Goal: Transaction & Acquisition: Purchase product/service

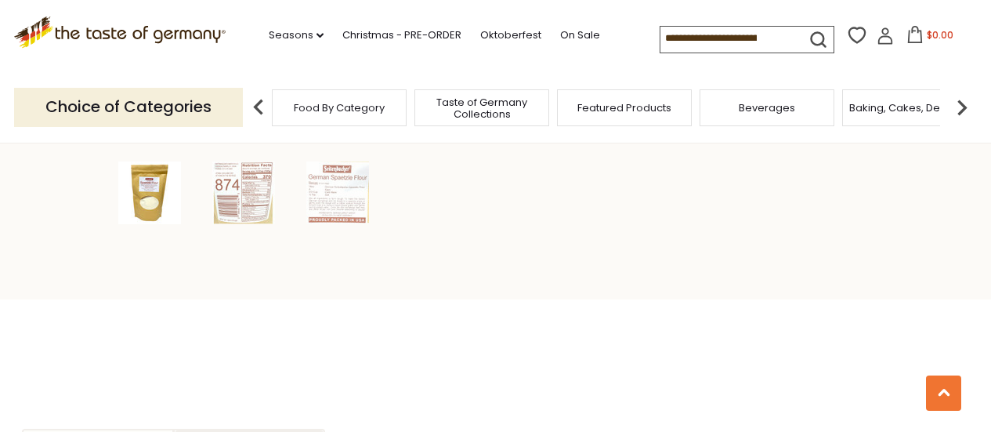
scroll to position [548, 0]
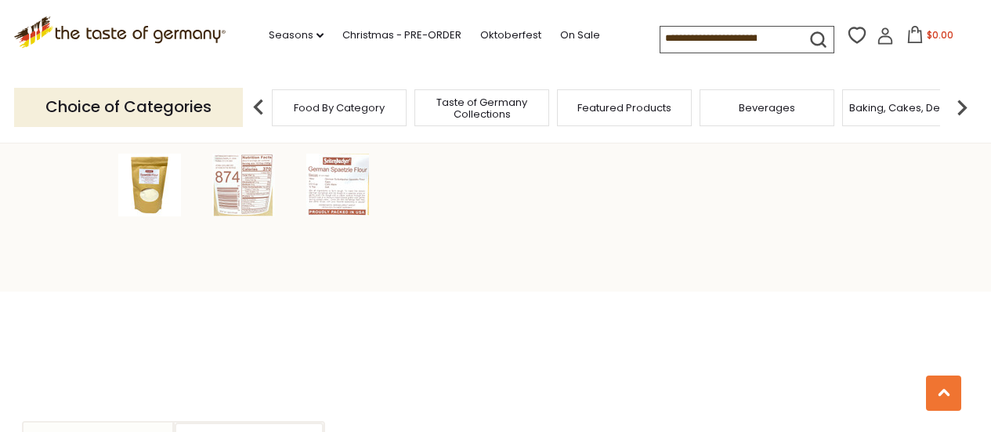
click at [348, 178] on img at bounding box center [337, 185] width 63 height 63
click at [336, 187] on img at bounding box center [337, 185] width 63 height 63
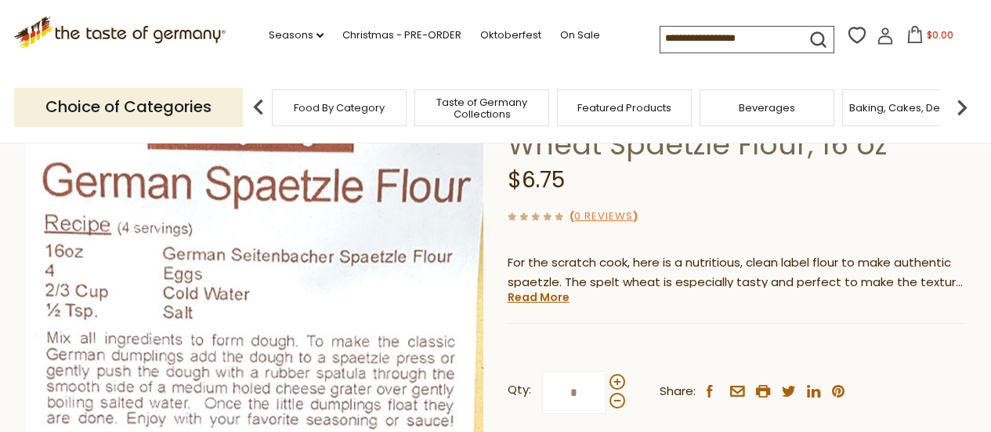
scroll to position [78, 0]
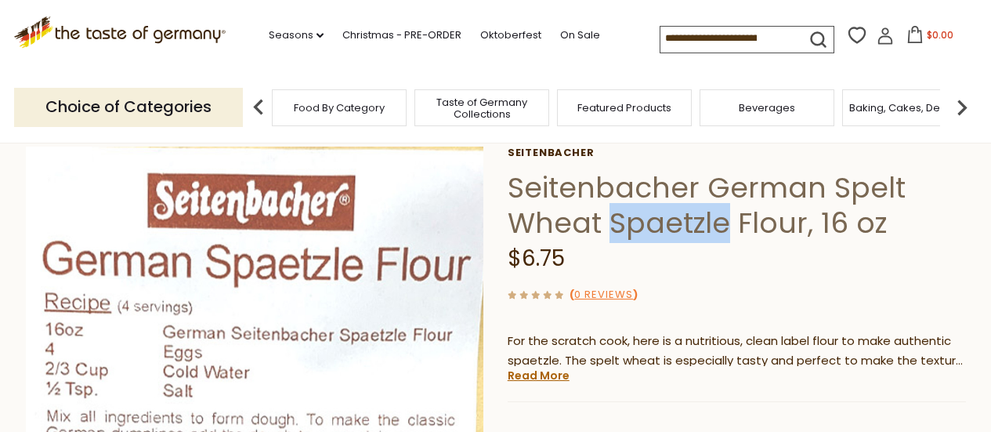
drag, startPoint x: 609, startPoint y: 221, endPoint x: 711, endPoint y: 222, distance: 102.6
click at [725, 222] on h1 "Seitenbacher German Spelt Wheat Spaetzle Flour, 16 oz" at bounding box center [737, 205] width 458 height 70
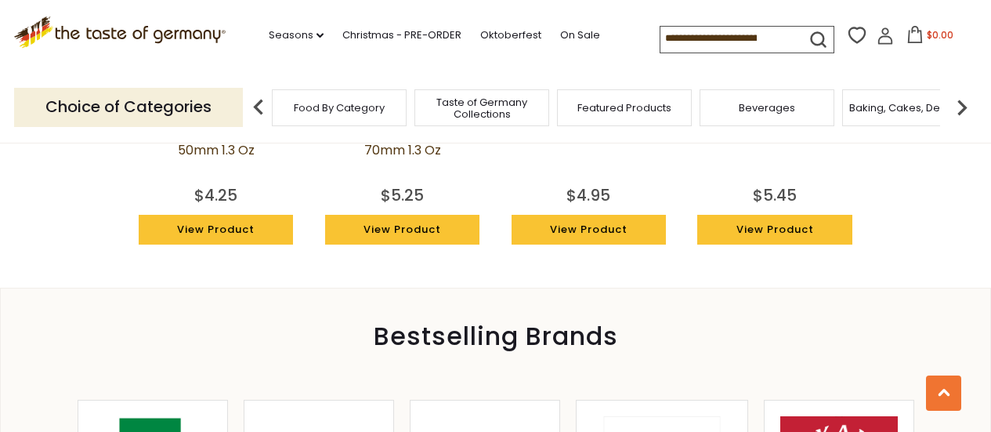
scroll to position [1645, 0]
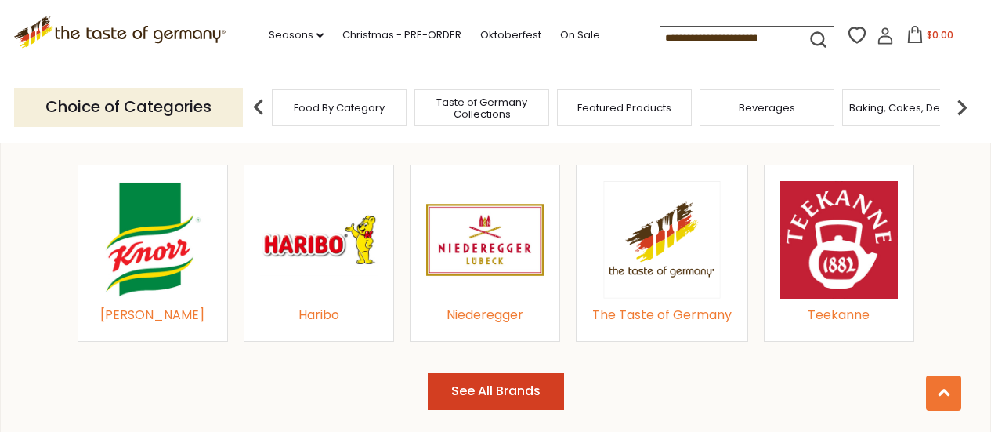
click at [639, 285] on img at bounding box center [661, 239] width 117 height 117
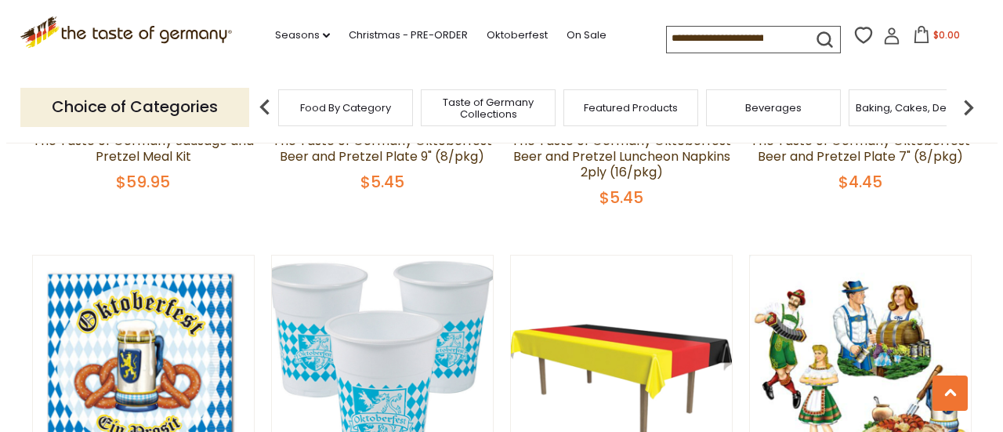
scroll to position [1352, 0]
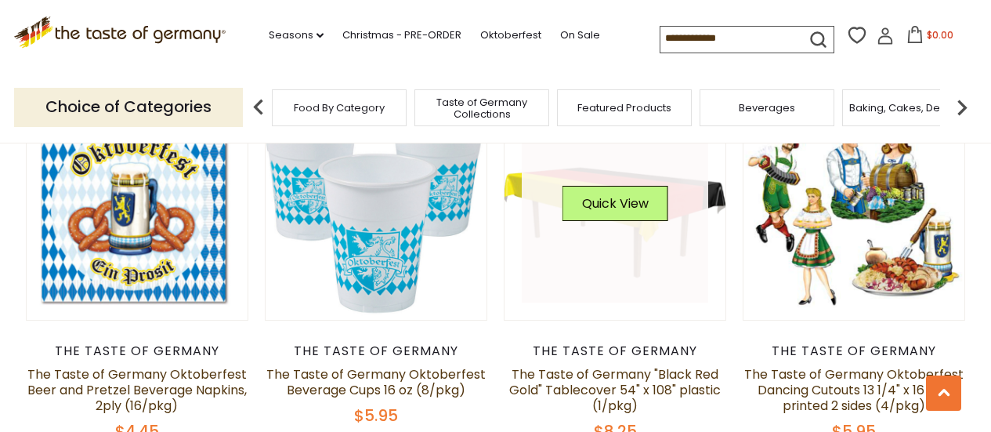
click at [653, 222] on div "Quick View" at bounding box center [615, 209] width 106 height 47
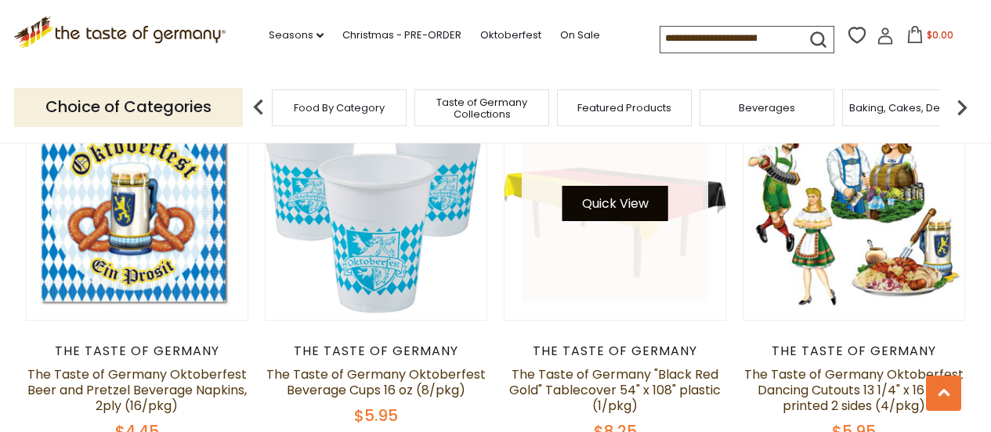
click at [623, 200] on button "Quick View" at bounding box center [615, 203] width 106 height 35
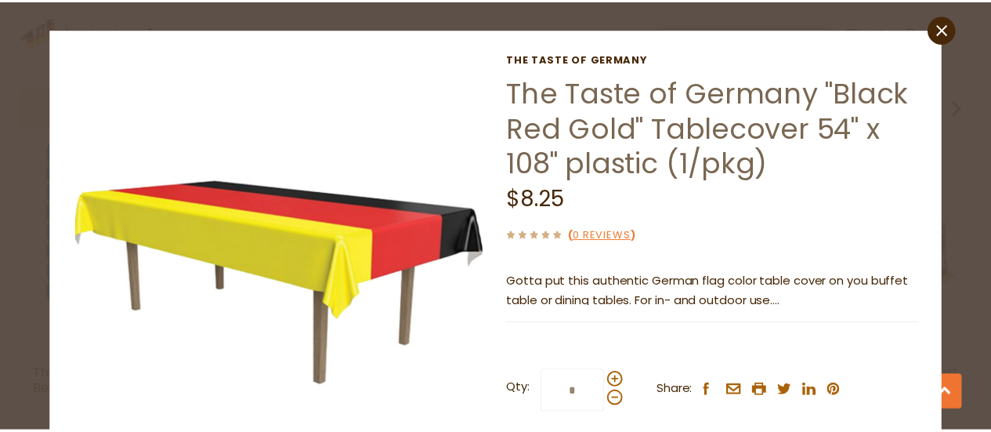
scroll to position [0, 0]
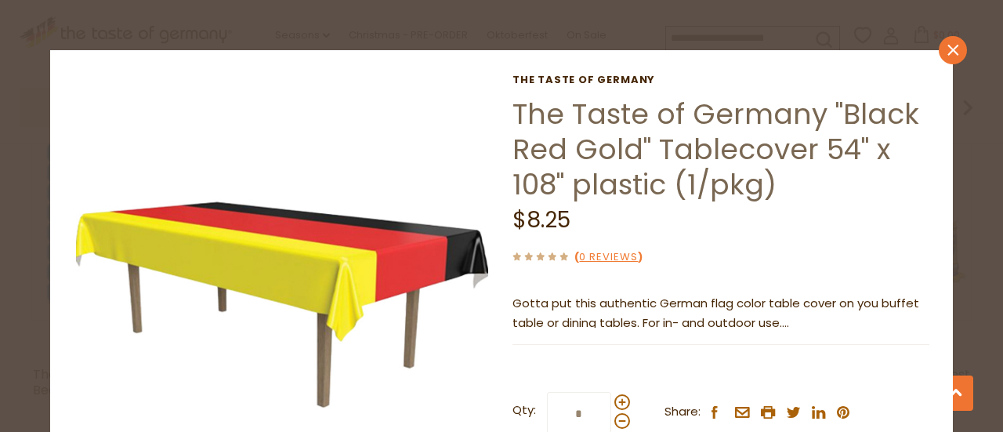
click at [947, 51] on icon at bounding box center [952, 50] width 11 height 11
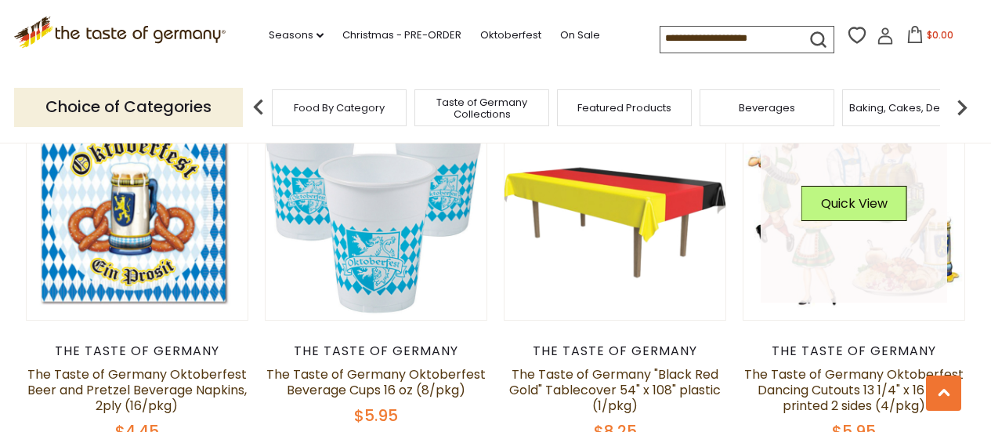
click at [920, 261] on link at bounding box center [854, 209] width 186 height 186
